Goal: Task Accomplishment & Management: Use online tool/utility

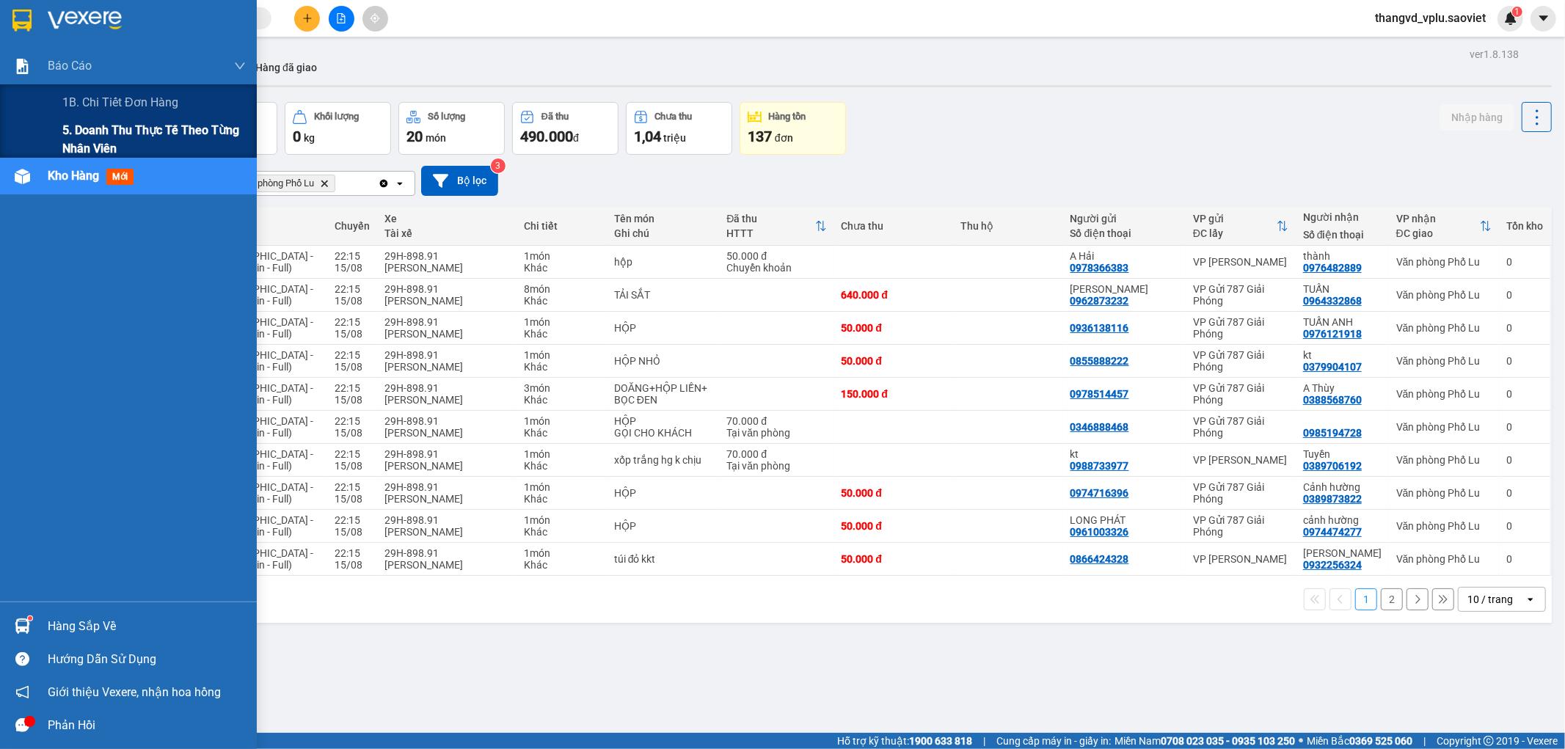
click at [114, 145] on span "5. Doanh thu thực tế theo từng nhân viên" at bounding box center [153, 139] width 183 height 37
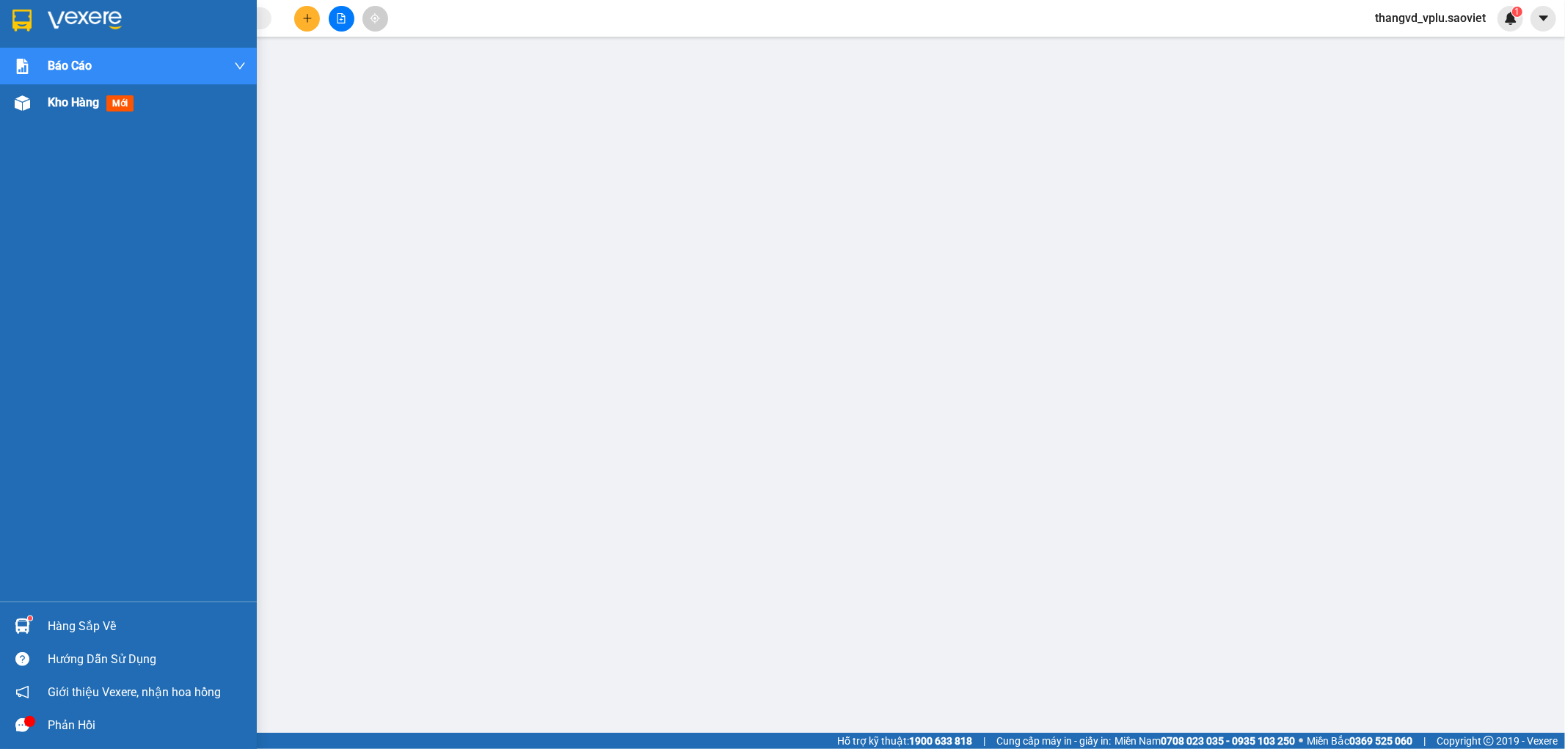
click at [65, 106] on span "Kho hàng" at bounding box center [73, 102] width 51 height 14
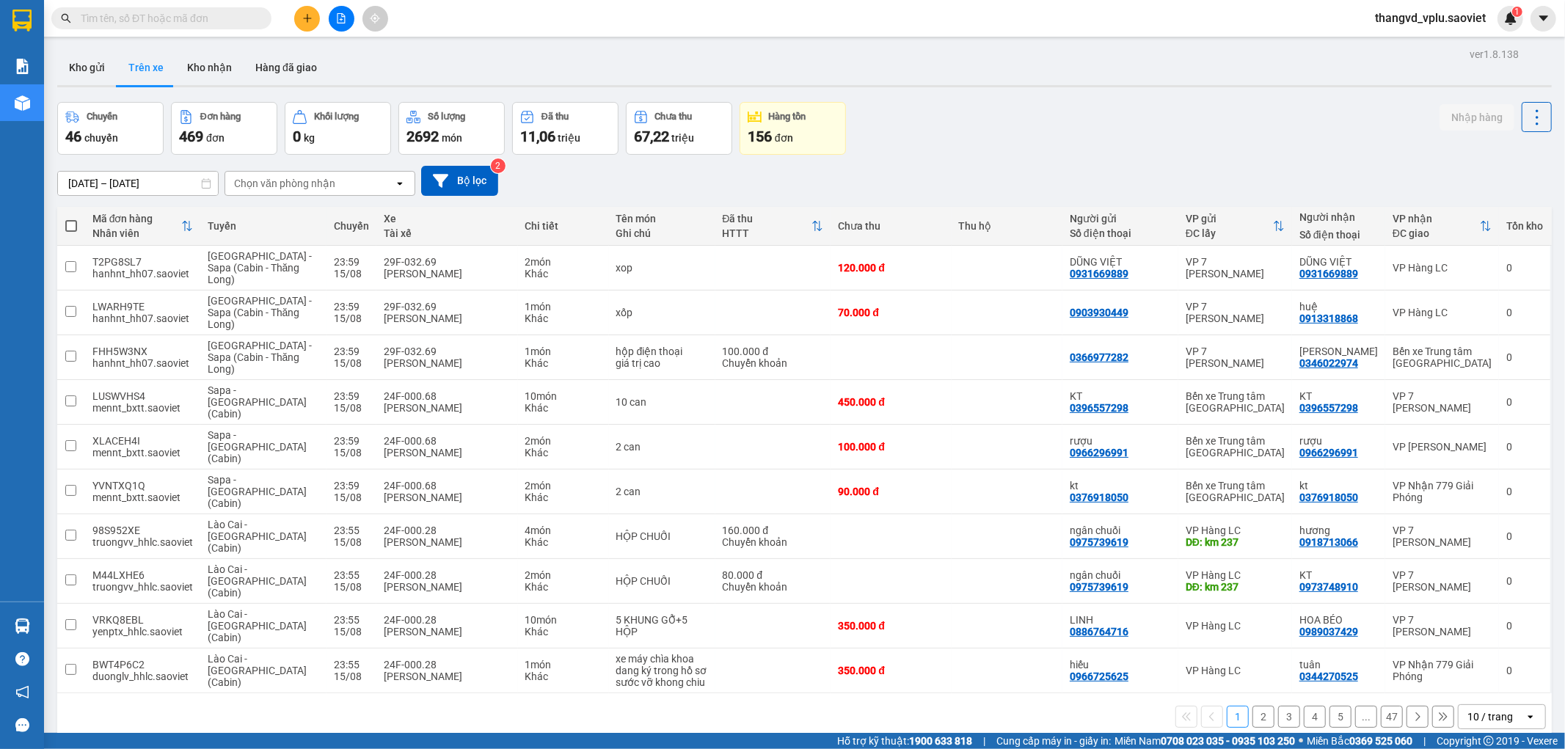
click at [319, 174] on div "Chọn văn phòng nhận" at bounding box center [309, 183] width 169 height 23
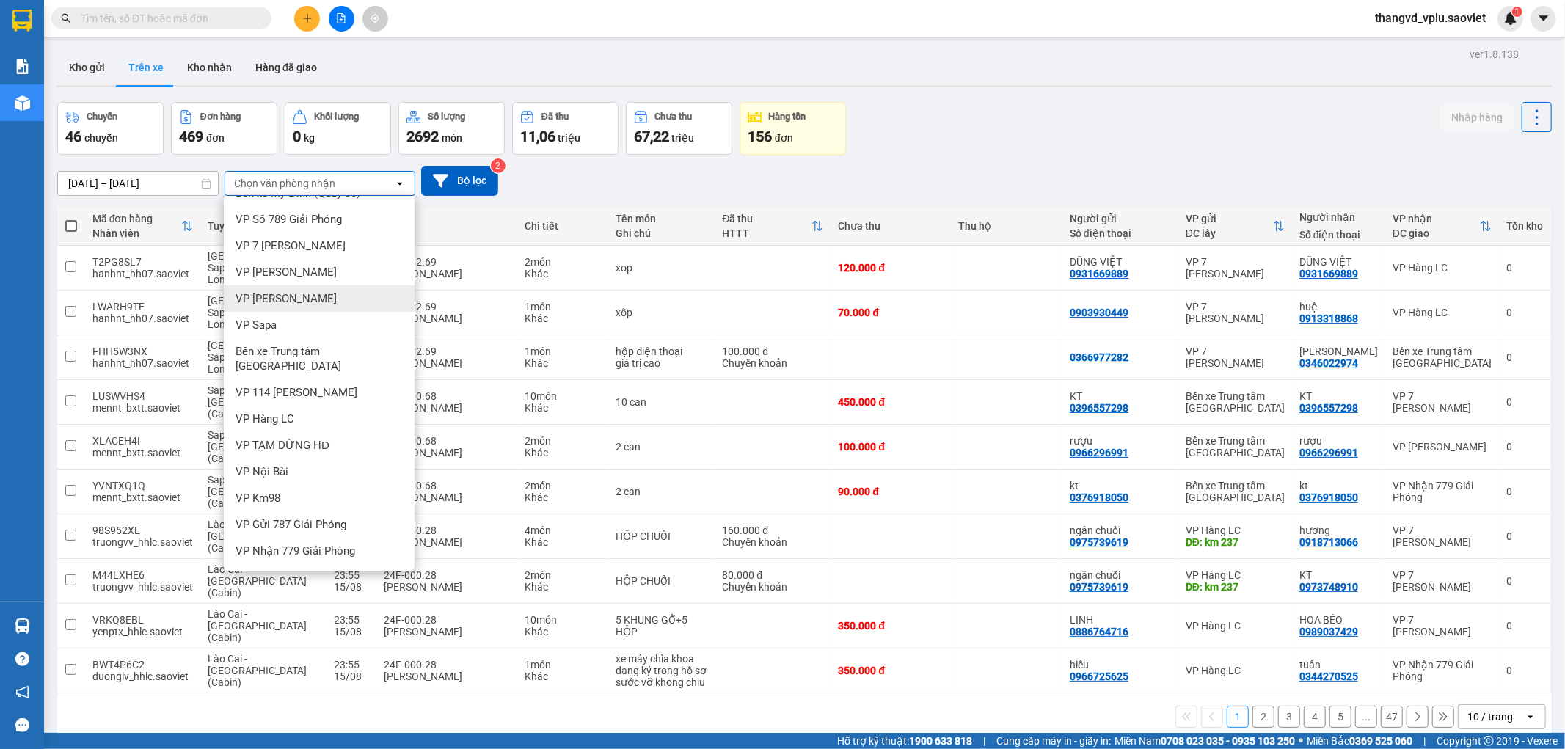
scroll to position [32, 0]
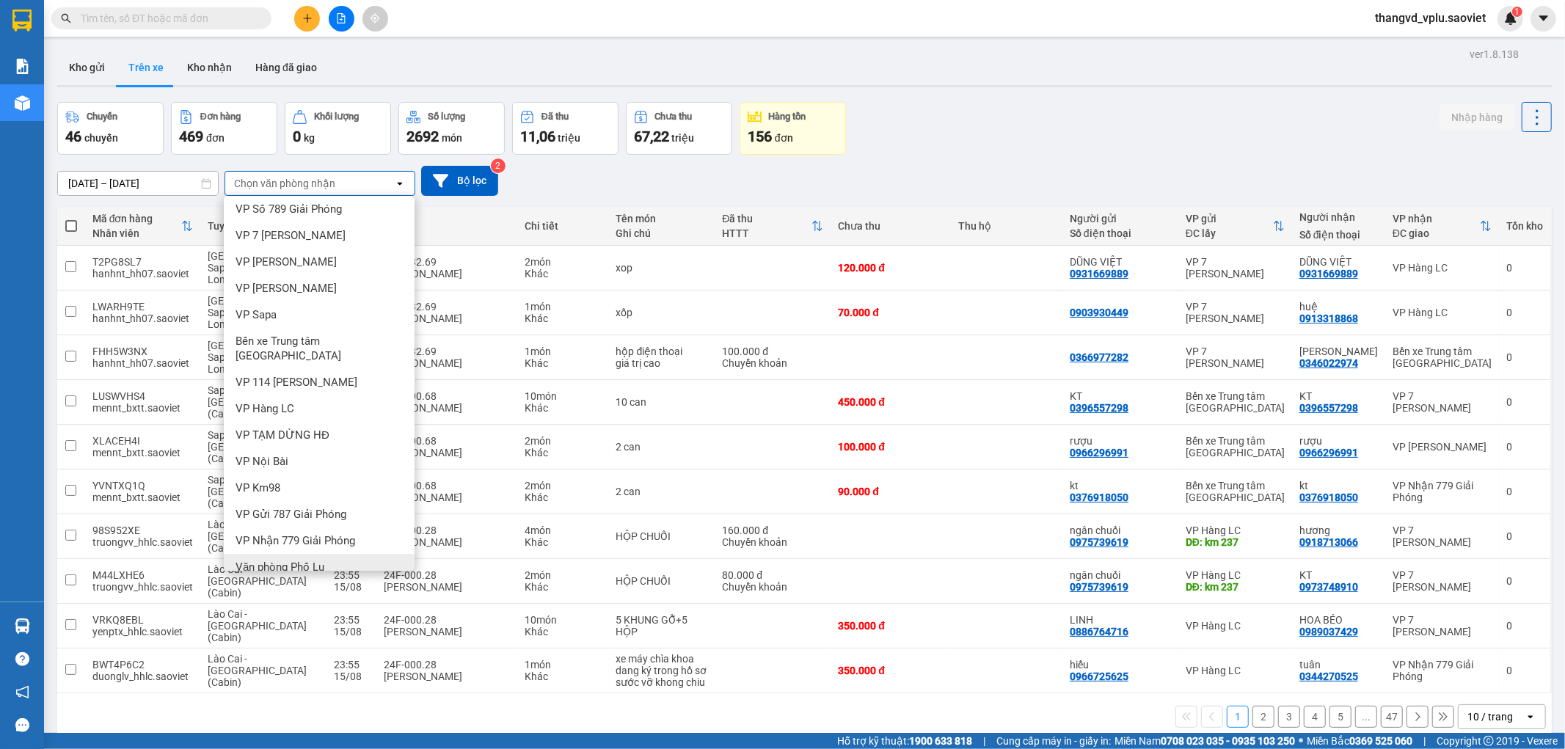
click at [301, 560] on span "Văn phòng Phố Lu" at bounding box center [280, 567] width 89 height 15
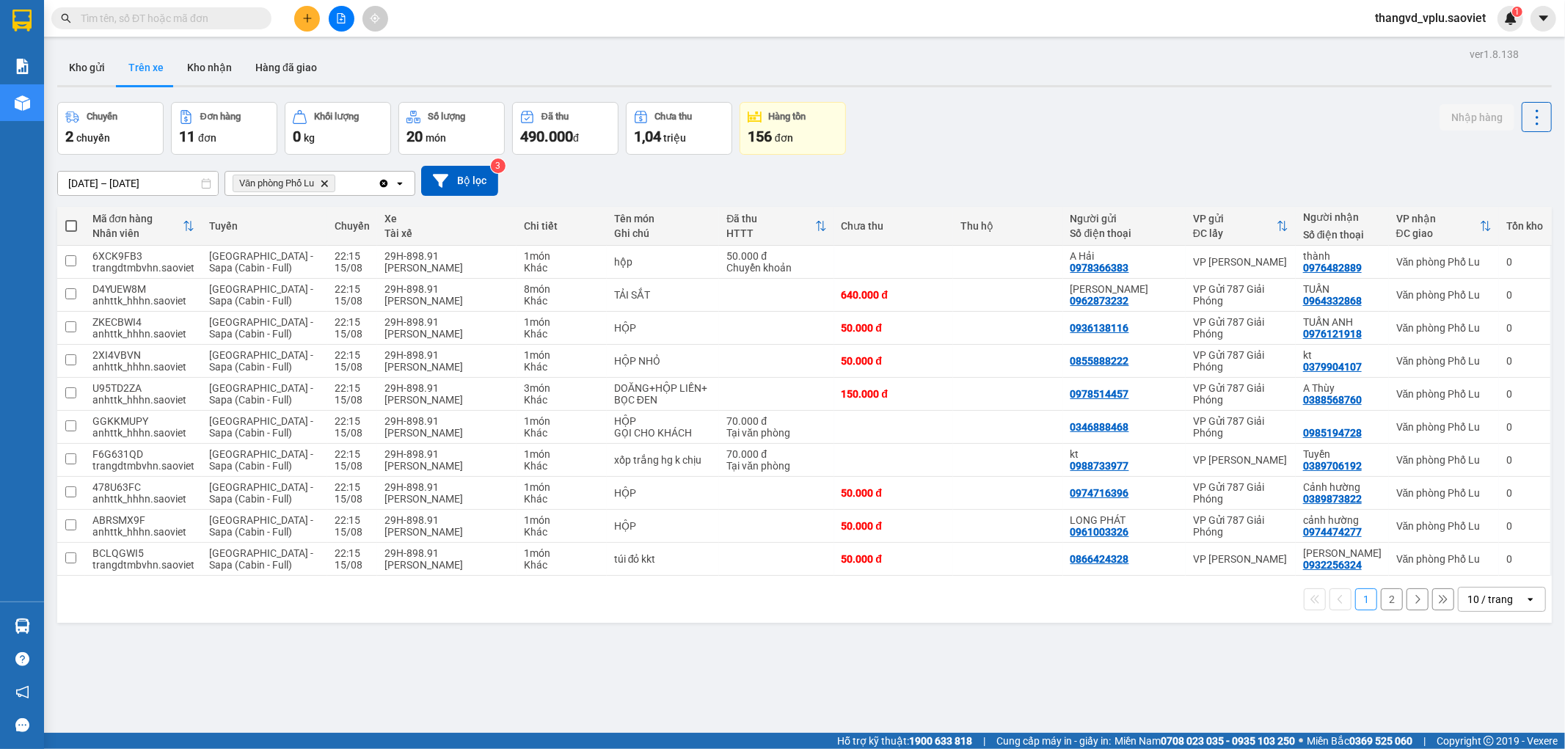
click at [1381, 600] on button "2" at bounding box center [1392, 600] width 22 height 22
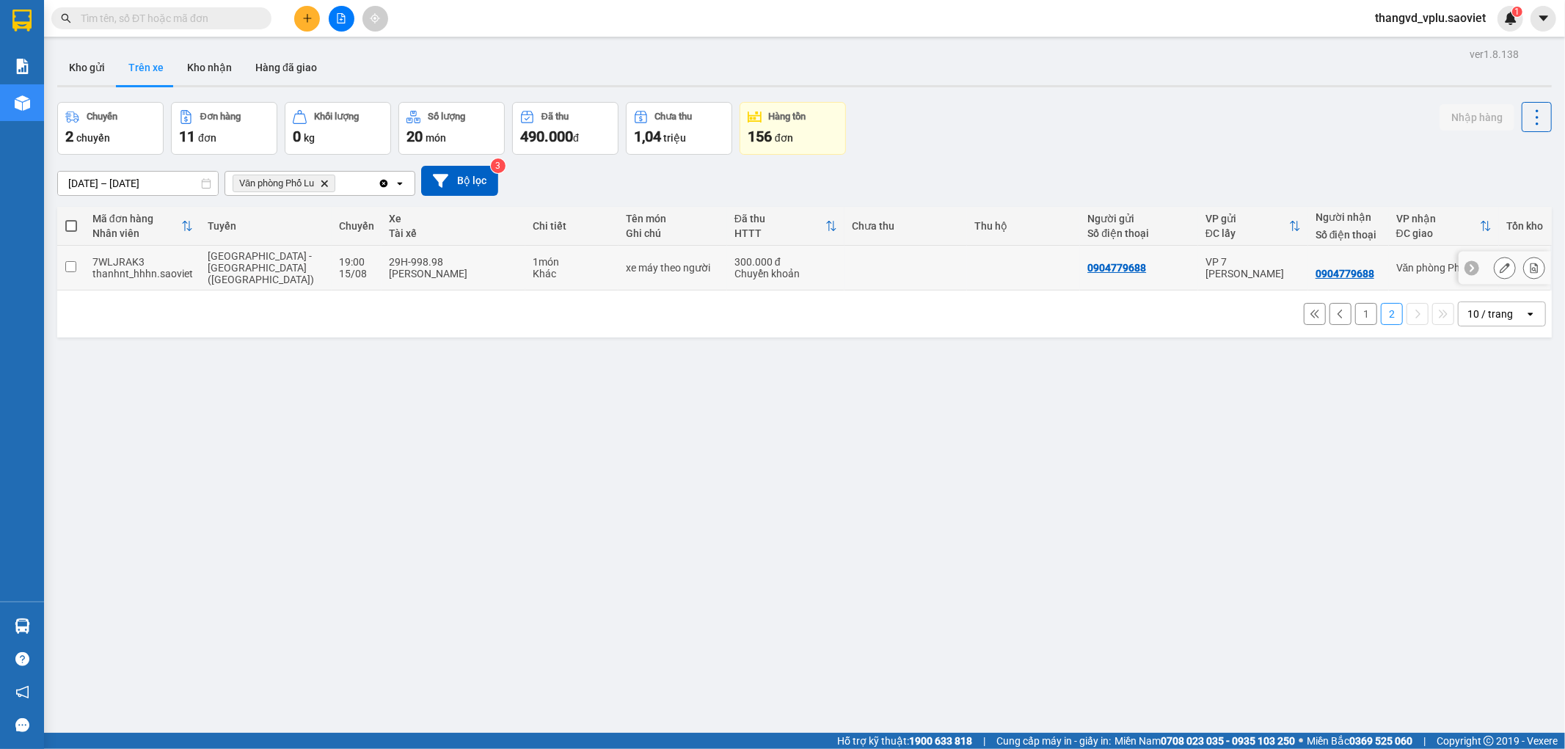
click at [455, 259] on div "29H-998.98" at bounding box center [453, 262] width 129 height 12
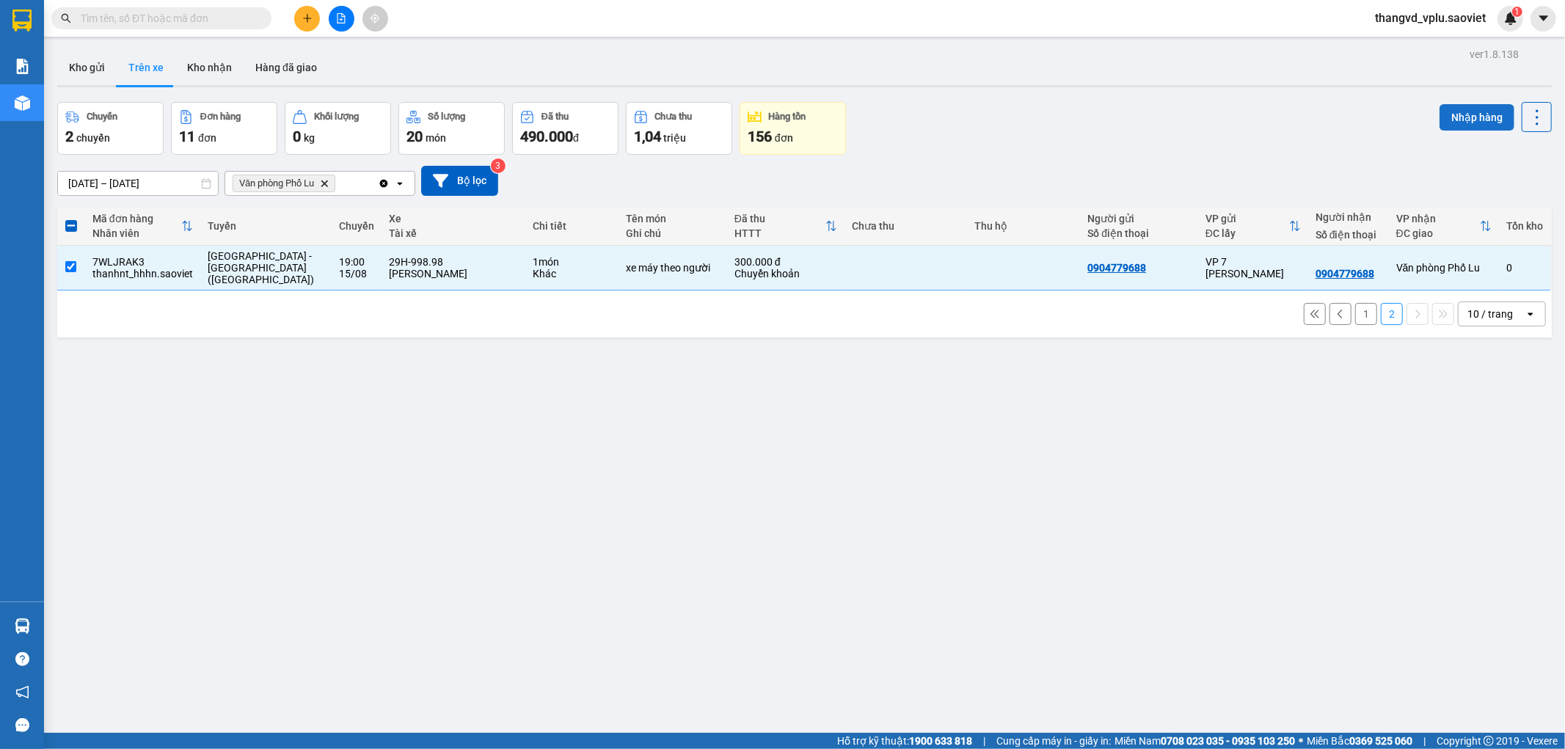
click at [1464, 104] on button "Nhập hàng" at bounding box center [1477, 117] width 75 height 26
checkbox input "false"
